Goal: Task Accomplishment & Management: Complete application form

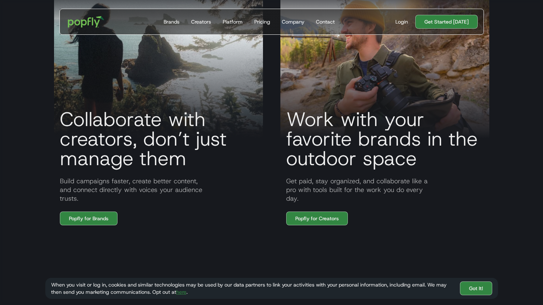
scroll to position [604, 0]
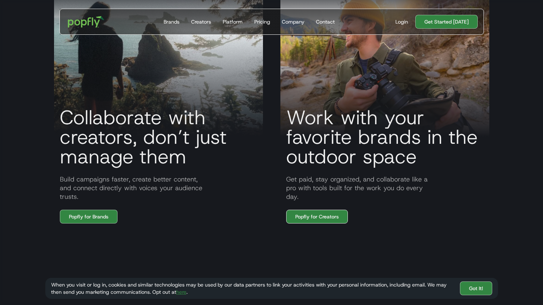
click at [317, 224] on link "Popfly for Creators" at bounding box center [317, 217] width 62 height 14
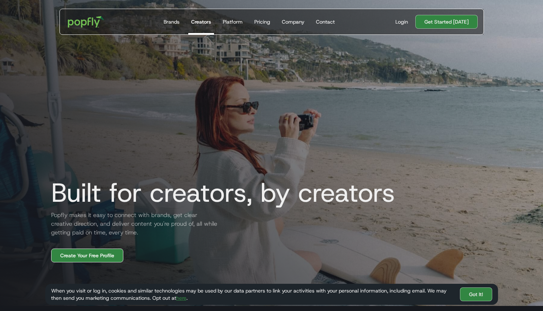
click at [94, 255] on link "Create Your Free Profile" at bounding box center [87, 255] width 72 height 14
click at [172, 22] on div "Brands" at bounding box center [172, 21] width 16 height 7
